Goal: Task Accomplishment & Management: Manage account settings

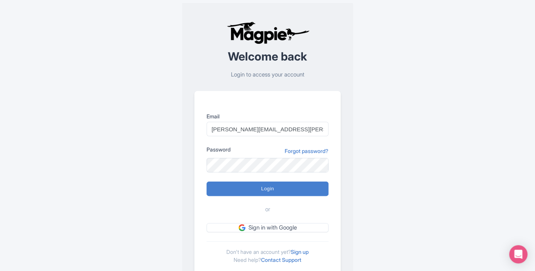
type input "Lee.Dunlap@intrepidtravel.com"
click at [206, 182] on input "Login" at bounding box center [267, 189] width 122 height 14
type input "Logging in..."
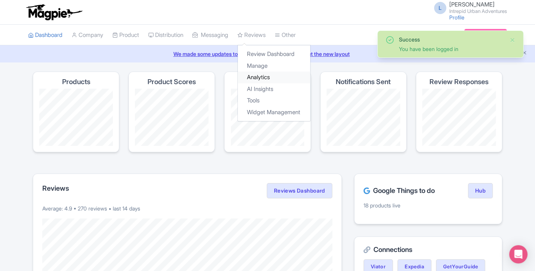
click at [270, 78] on link "Analytics" at bounding box center [274, 78] width 72 height 12
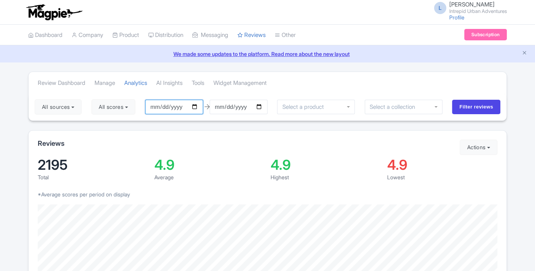
click at [196, 109] on input "2025-07-07" at bounding box center [174, 107] width 58 height 14
type input "2025-01-01"
click at [405, 107] on input "select-one" at bounding box center [395, 107] width 51 height 7
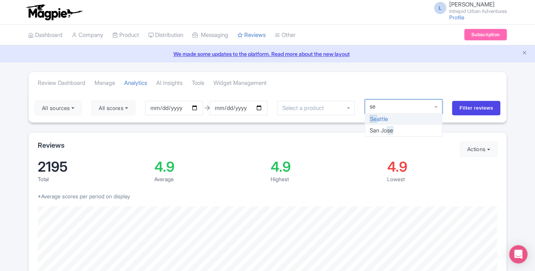
type input "sea"
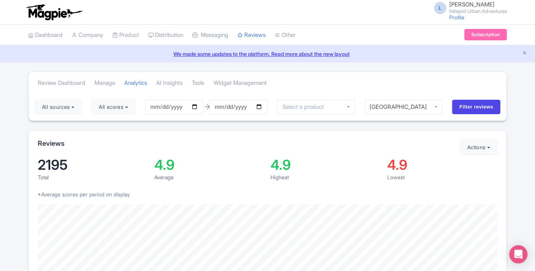
click at [474, 110] on input "Filter reviews" at bounding box center [476, 107] width 48 height 14
click at [405, 100] on div at bounding box center [404, 107] width 78 height 14
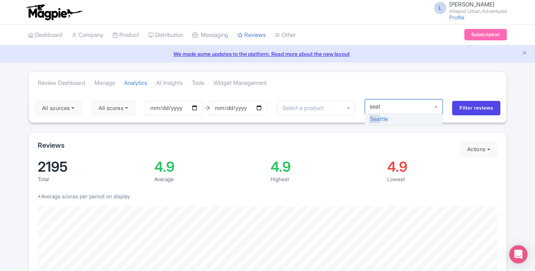
type input "seatt"
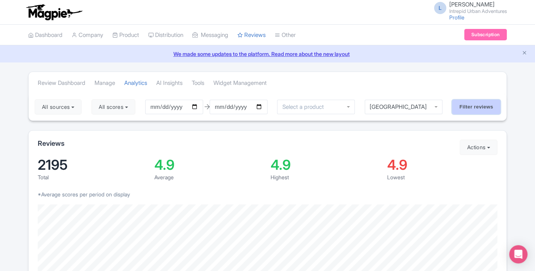
click at [471, 107] on input "Filter reviews" at bounding box center [476, 107] width 48 height 14
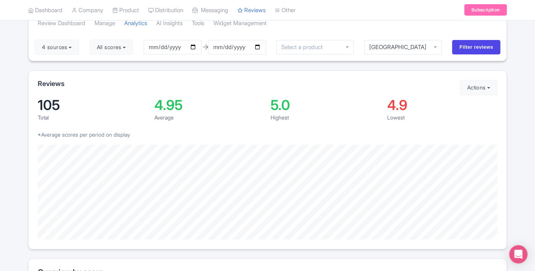
scroll to position [48, 0]
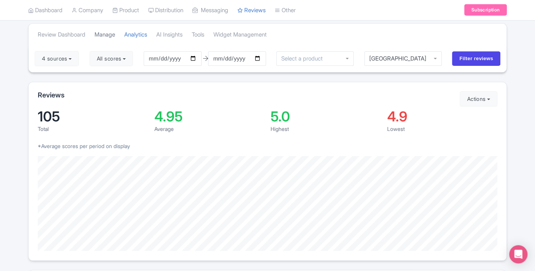
click at [107, 40] on link "Manage" at bounding box center [104, 34] width 21 height 21
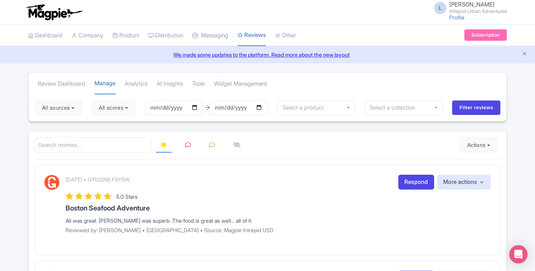
click at [376, 110] on input "select-one" at bounding box center [395, 107] width 51 height 7
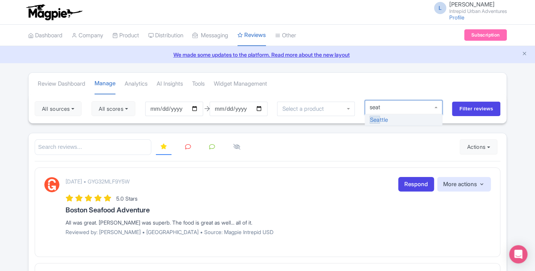
type input "seatt"
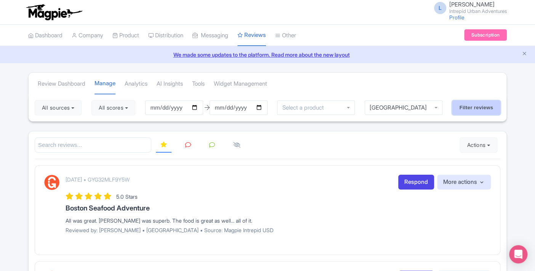
click at [471, 106] on input "Filter reviews" at bounding box center [476, 108] width 48 height 14
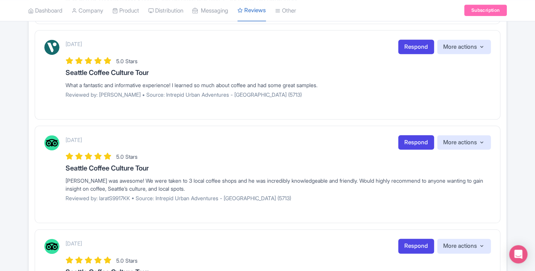
scroll to position [357, 0]
